Goal: Task Accomplishment & Management: Complete application form

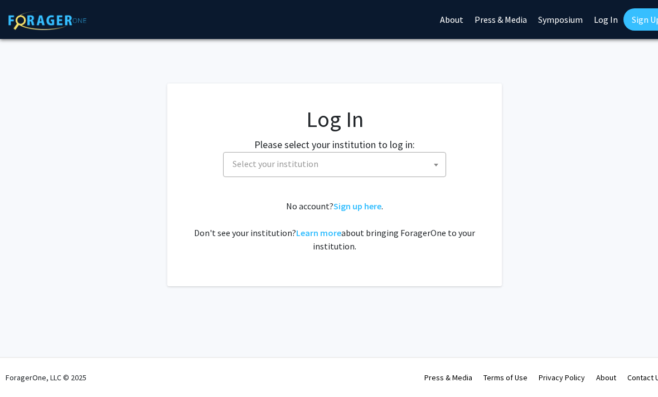
select select
click at [368, 159] on span "Select your institution" at bounding box center [336, 164] width 217 height 23
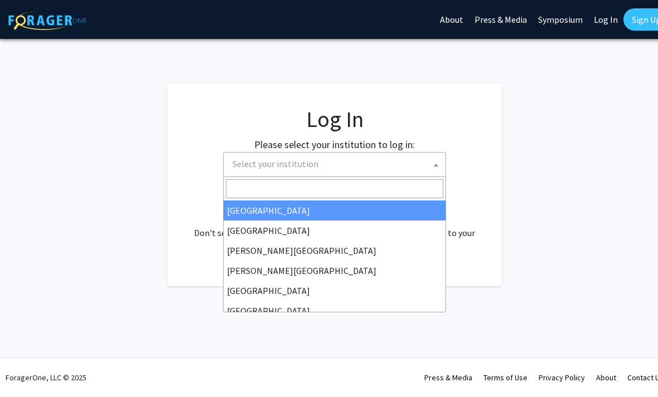
click at [514, 177] on fg-login "Log In Please select your institution to log in: Baylor University Brandeis Uni…" at bounding box center [334, 185] width 669 height 203
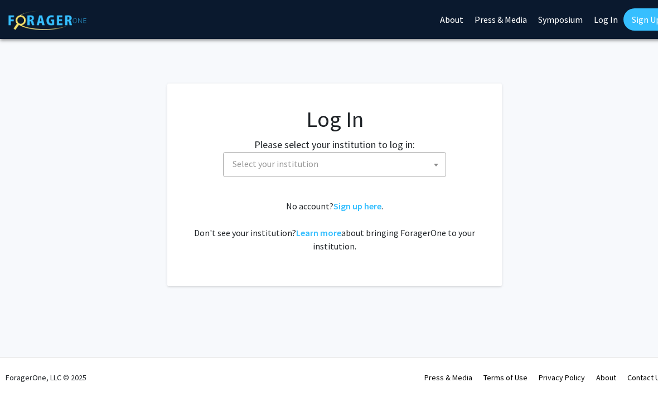
click at [361, 207] on link "Sign up here" at bounding box center [357, 206] width 48 height 11
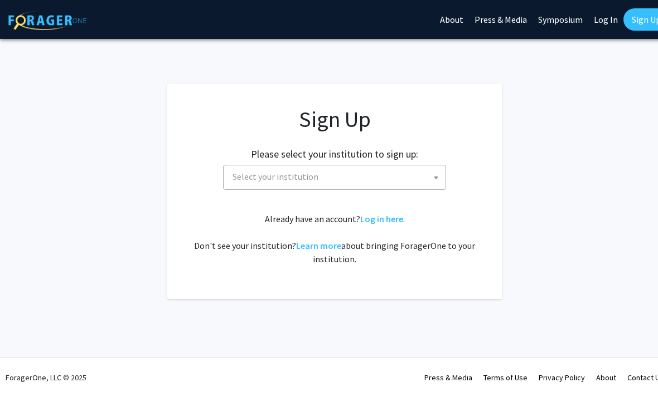
click at [388, 173] on span "Select your institution" at bounding box center [336, 177] width 217 height 23
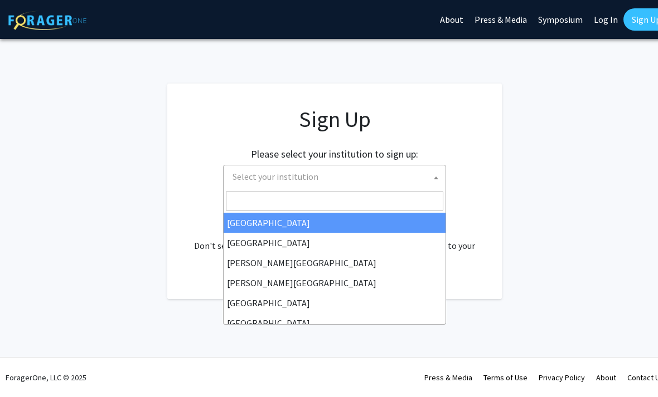
click at [364, 200] on input "Search" at bounding box center [334, 201] width 217 height 19
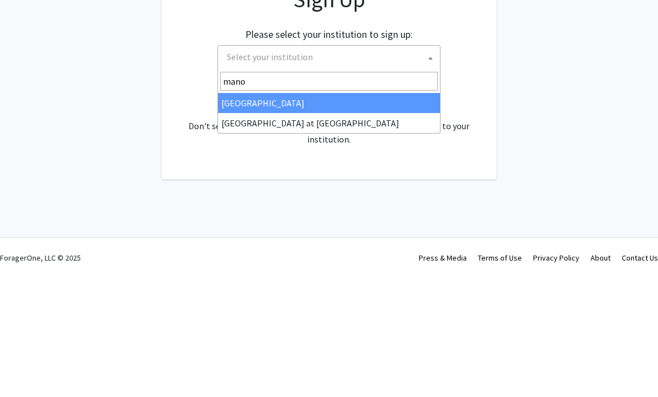
type input "manoa"
select select "18"
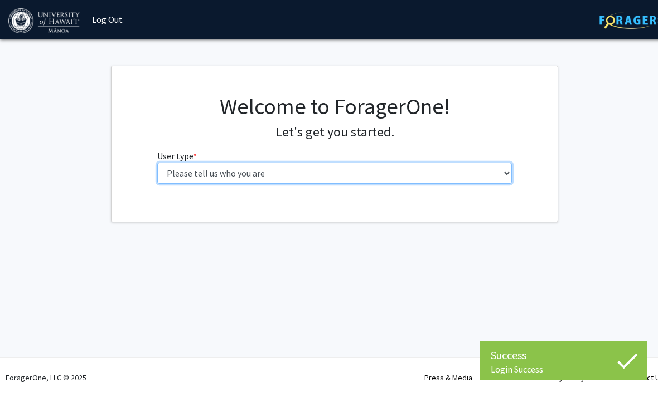
click at [474, 181] on select "Please tell us who you are Undergraduate Student Master's Student Doctoral Cand…" at bounding box center [334, 173] width 355 height 21
select select "1: undergrad"
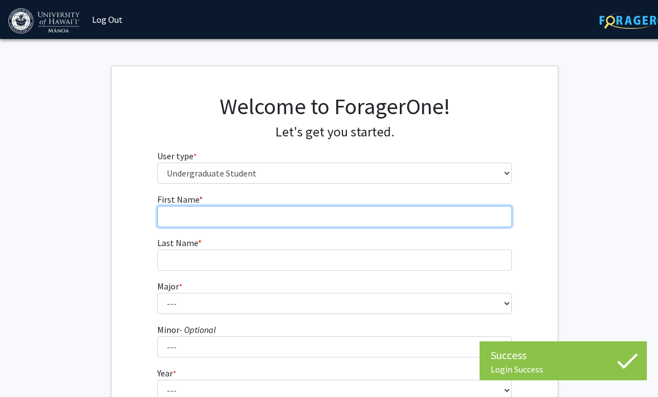
click at [438, 222] on input "First Name * required" at bounding box center [334, 216] width 355 height 21
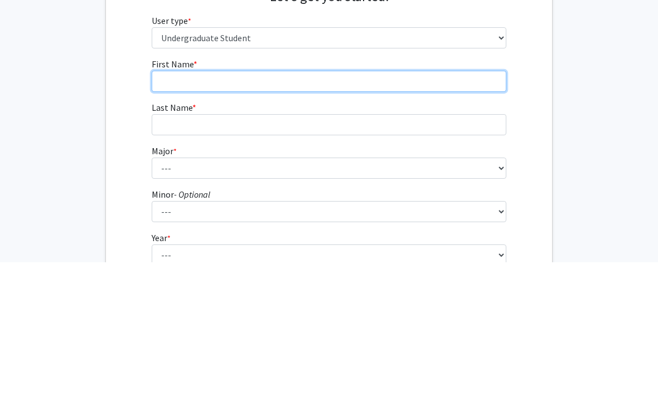
type input "K"
type input "[PERSON_NAME]"
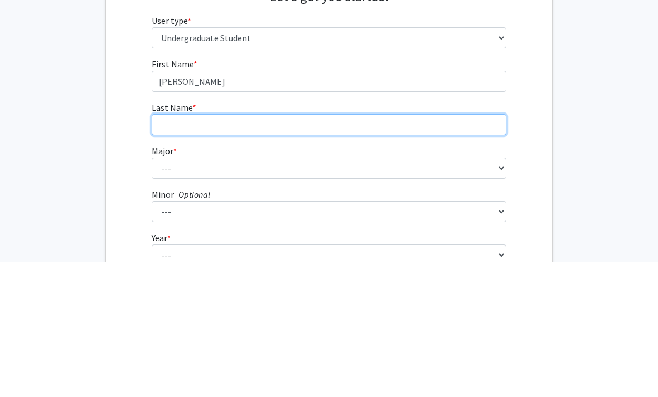
type input "Koga"
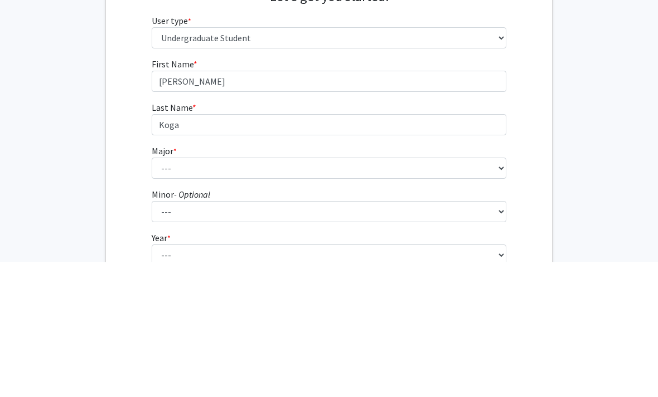
scroll to position [135, 6]
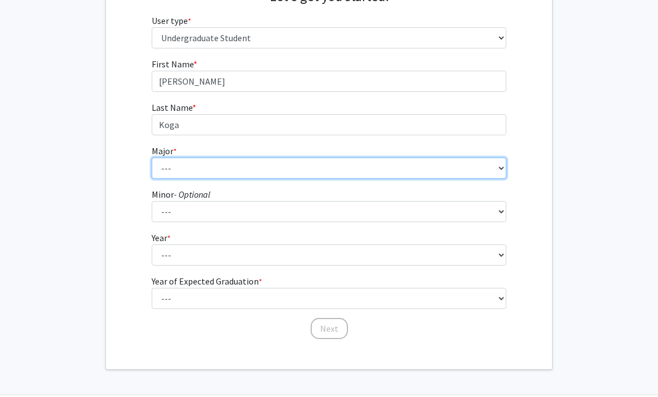
click at [377, 163] on select "--- Accounting American Studies Animal Sciences Anthropology Art Art History As…" at bounding box center [329, 168] width 355 height 21
select select "13: 1395"
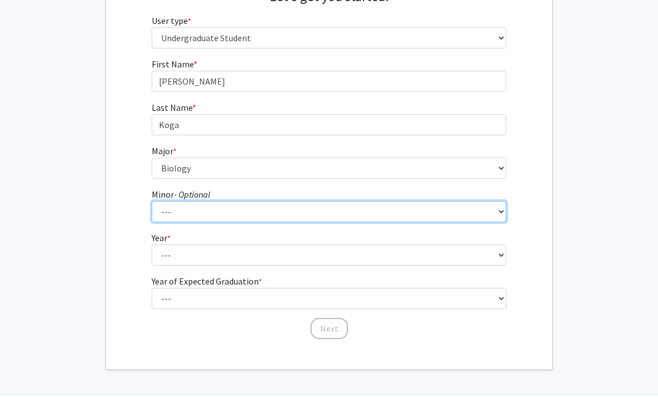
click at [412, 202] on select "--- American Studies Anthropology Art Art History Asian Studies Astronomy Astro…" at bounding box center [329, 211] width 355 height 21
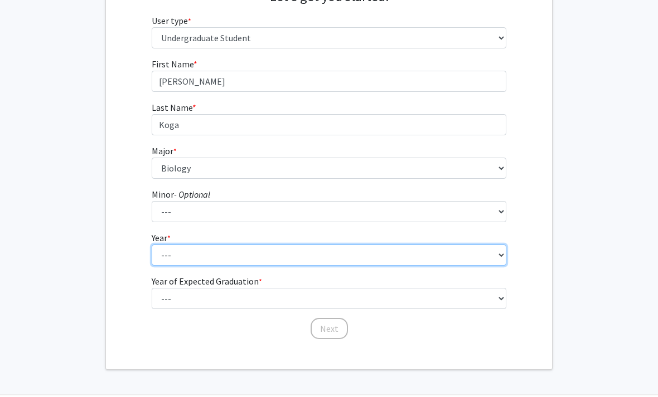
click at [168, 252] on select "--- First-year Sophomore Junior Senior Postbaccalaureate Certificate" at bounding box center [329, 255] width 355 height 21
click at [162, 249] on select "--- First-year Sophomore Junior Senior Postbaccalaureate Certificate" at bounding box center [329, 255] width 355 height 21
select select "3: junior"
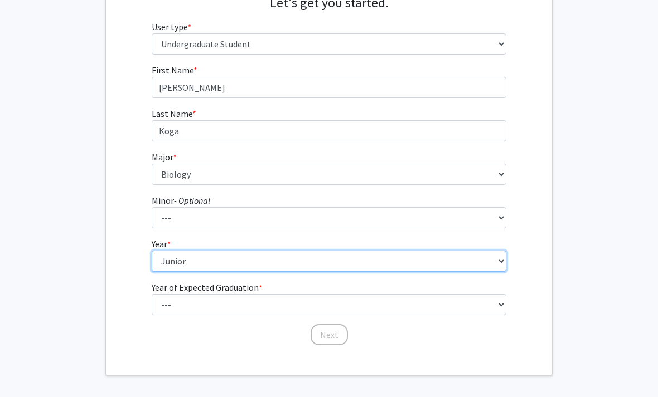
scroll to position [125, 6]
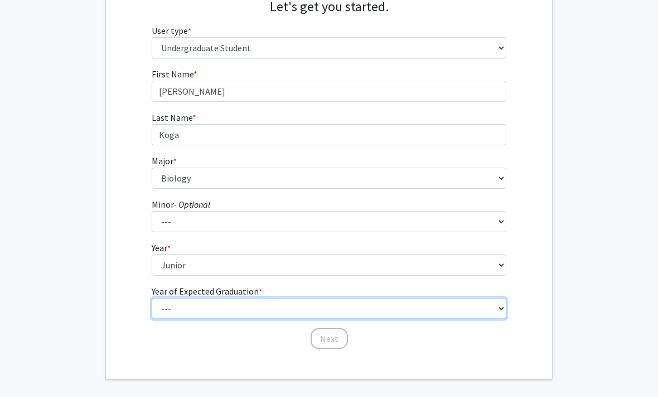
click at [388, 308] on select "--- 2025 2026 2027 2028 2029 2030 2031 2032 2033 2034" at bounding box center [329, 308] width 355 height 21
select select "3: 2027"
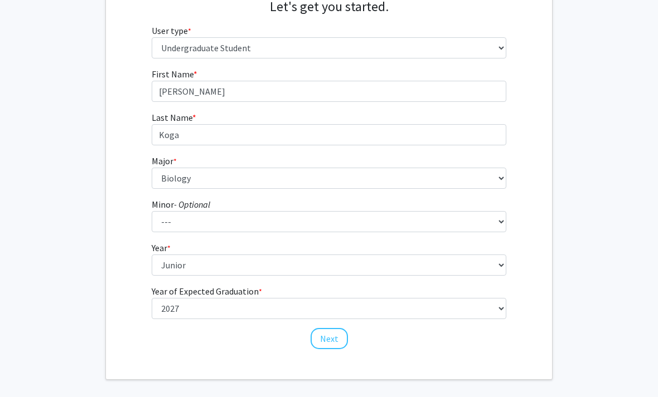
click at [335, 338] on button "Next" at bounding box center [328, 338] width 37 height 21
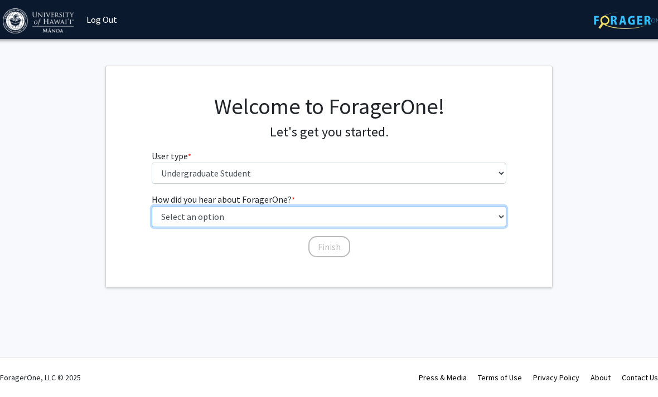
click at [459, 220] on select "Select an option Peer/student recommendation Faculty/staff recommendation Unive…" at bounding box center [329, 216] width 355 height 21
select select "2: faculty_recommendation"
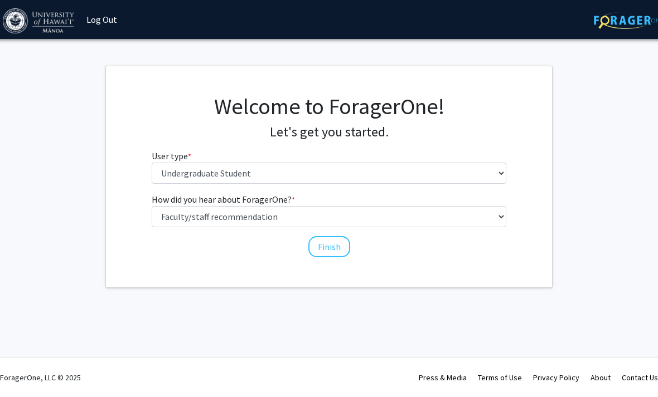
click at [337, 245] on button "Finish" at bounding box center [329, 246] width 42 height 21
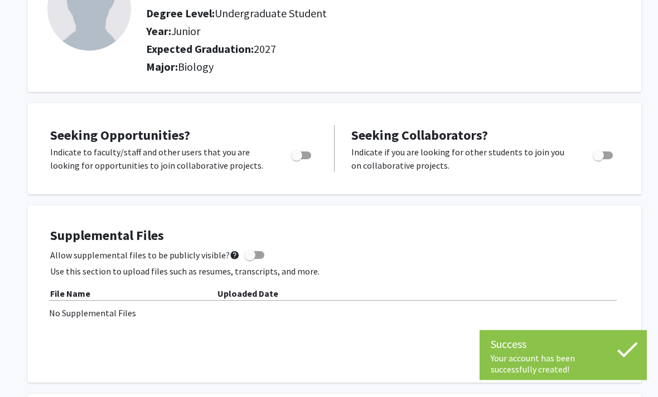
scroll to position [104, 0]
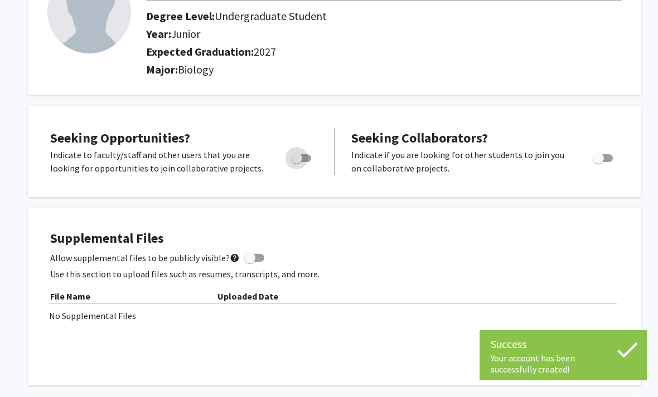
click at [307, 161] on label "Toggle" at bounding box center [298, 158] width 25 height 13
click at [297, 162] on input "Are you actively seeking opportunities?" at bounding box center [296, 162] width 1 height 1
checkbox input "true"
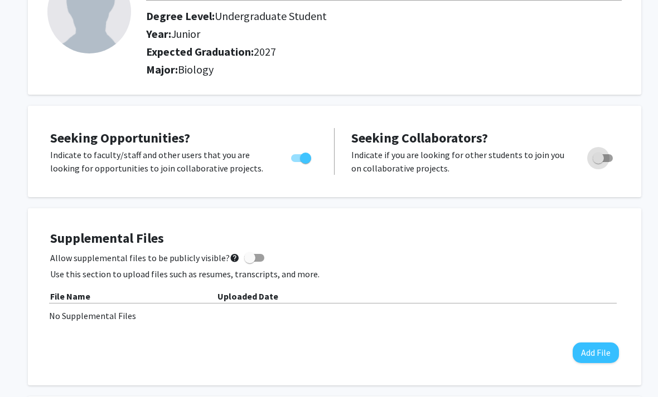
click at [606, 157] on span "Toggle" at bounding box center [602, 158] width 20 height 8
click at [598, 162] on input "Would you like to receive other student requests to work with you?" at bounding box center [598, 162] width 1 height 1
checkbox input "false"
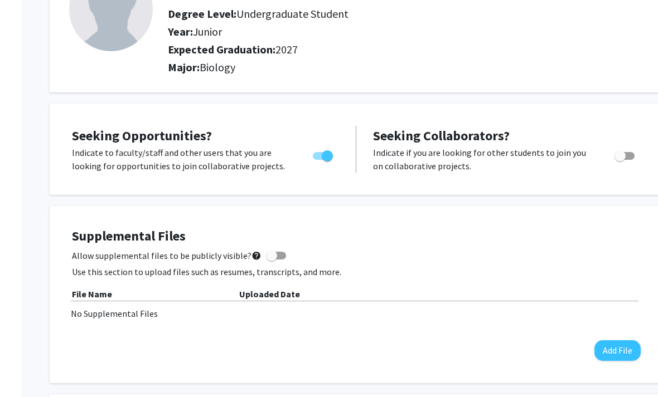
scroll to position [0, 0]
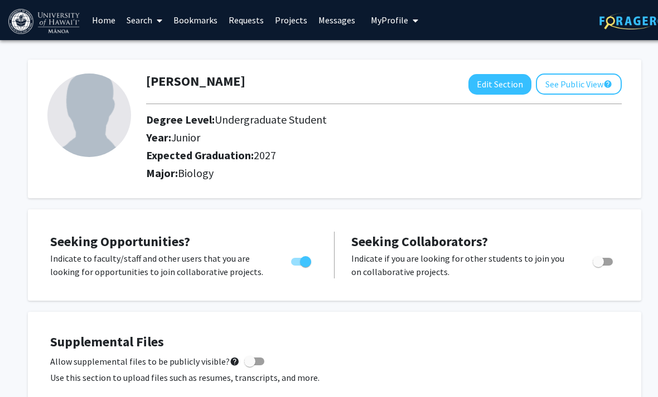
click at [147, 20] on link "Search" at bounding box center [144, 20] width 47 height 39
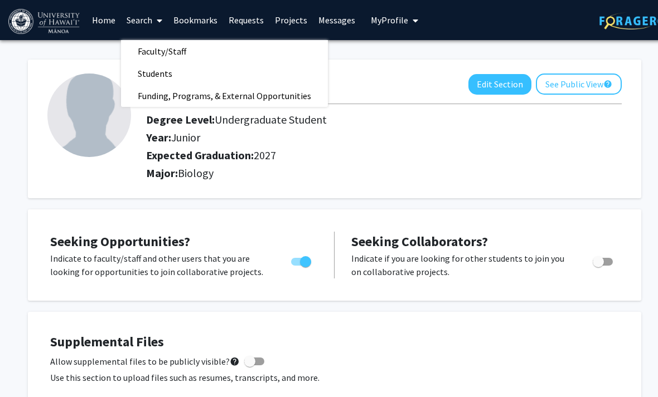
click at [192, 51] on span "Faculty/Staff" at bounding box center [162, 51] width 82 height 22
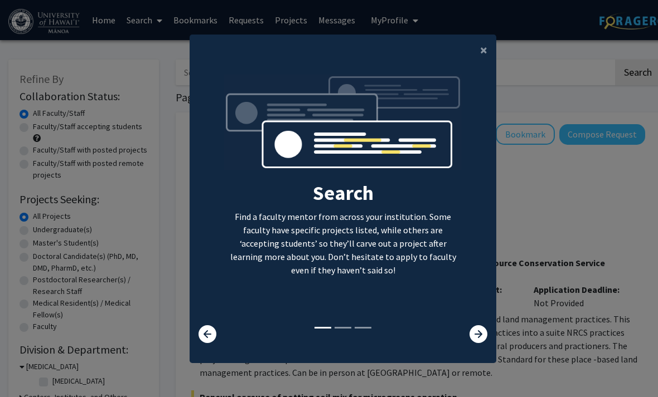
click at [487, 64] on button "×" at bounding box center [483, 50] width 25 height 31
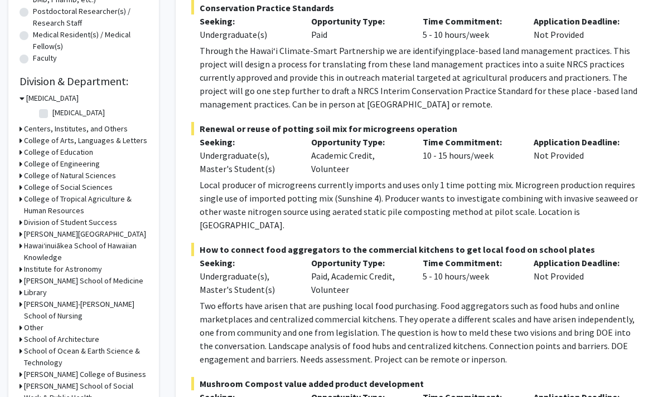
scroll to position [270, 0]
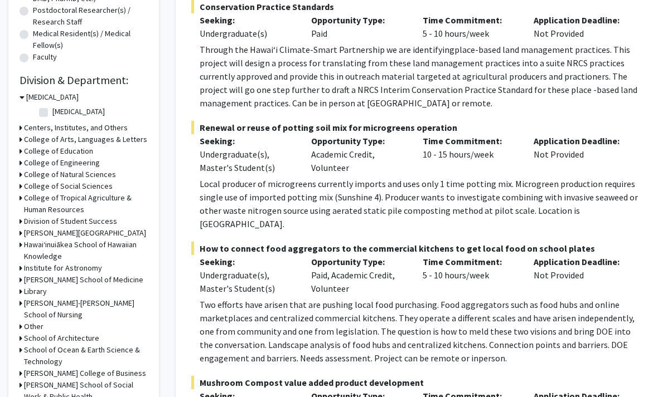
click at [42, 174] on h3 "College of Natural Sciences" at bounding box center [70, 175] width 92 height 12
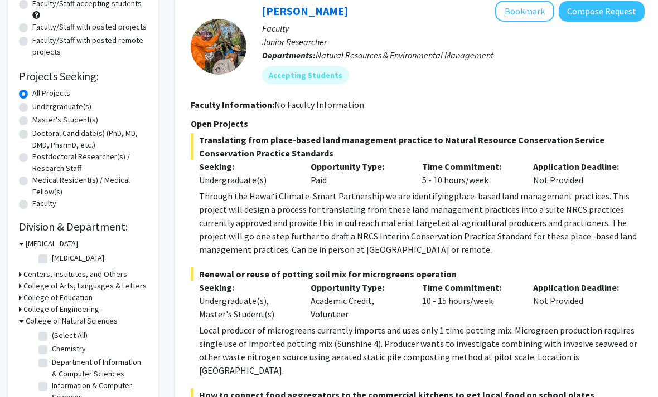
scroll to position [116, 1]
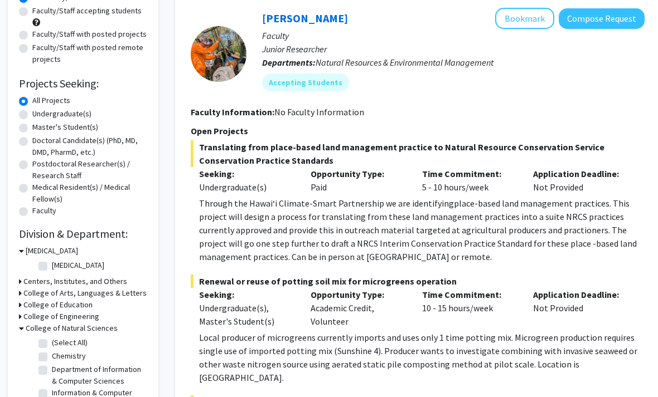
click at [32, 115] on label "Undergraduate(s)" at bounding box center [61, 114] width 59 height 12
click at [32, 115] on input "Undergraduate(s)" at bounding box center [35, 111] width 7 height 7
radio input "true"
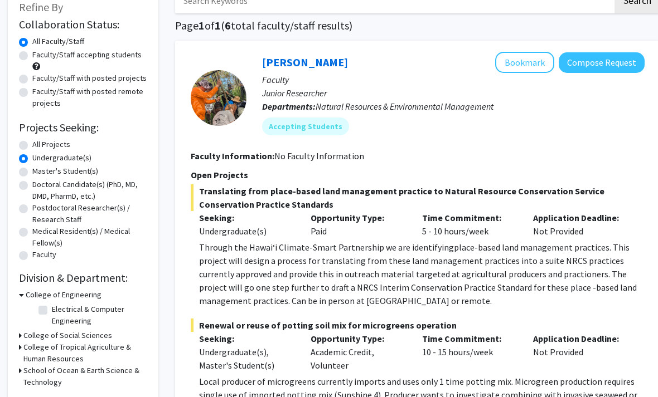
scroll to position [72, 1]
click at [32, 140] on label "All Projects" at bounding box center [51, 145] width 38 height 12
click at [32, 140] on input "All Projects" at bounding box center [35, 142] width 7 height 7
radio input "true"
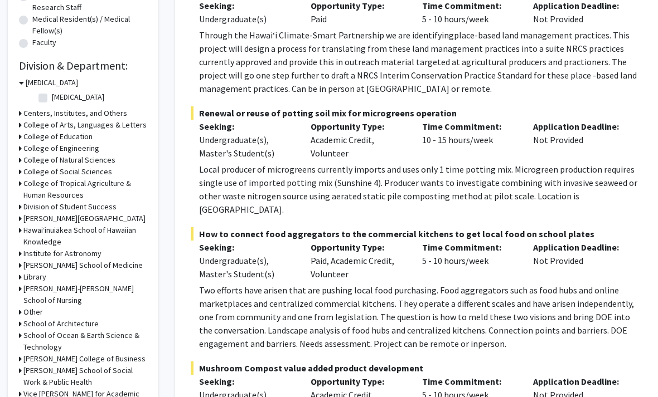
scroll to position [285, 1]
click at [21, 157] on icon at bounding box center [20, 160] width 3 height 12
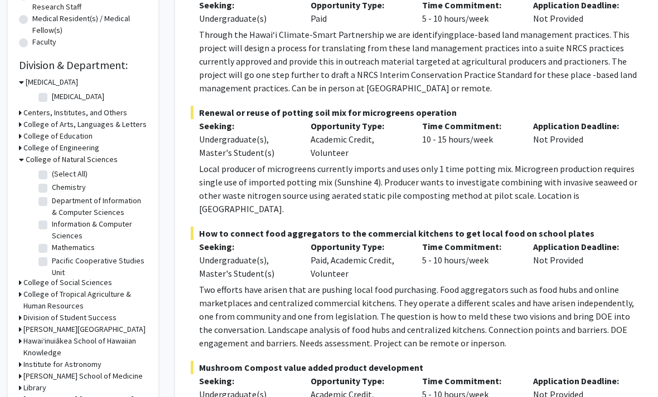
click at [52, 173] on label "(Select All)" at bounding box center [70, 174] width 36 height 12
click at [52, 173] on input "(Select All)" at bounding box center [55, 171] width 7 height 7
checkbox input "true"
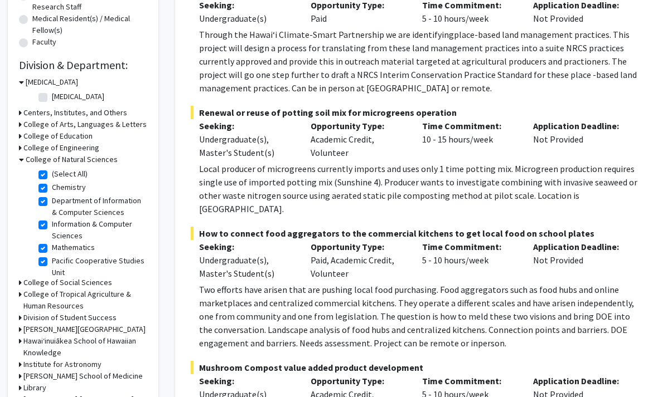
checkbox input "true"
